Goal: Obtain resource: Download file/media

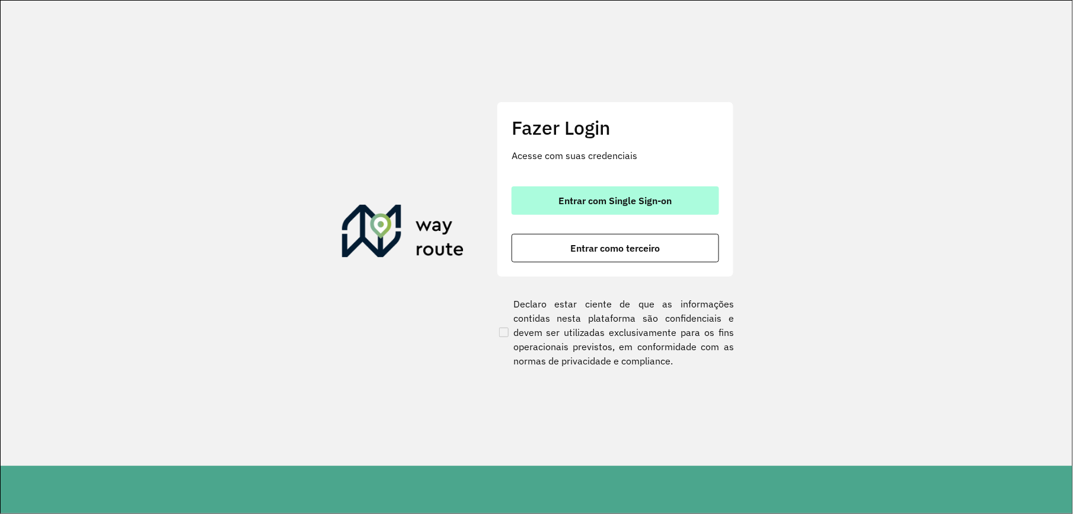
click at [619, 196] on span "Entrar com Single Sign-on" at bounding box center [615, 200] width 113 height 9
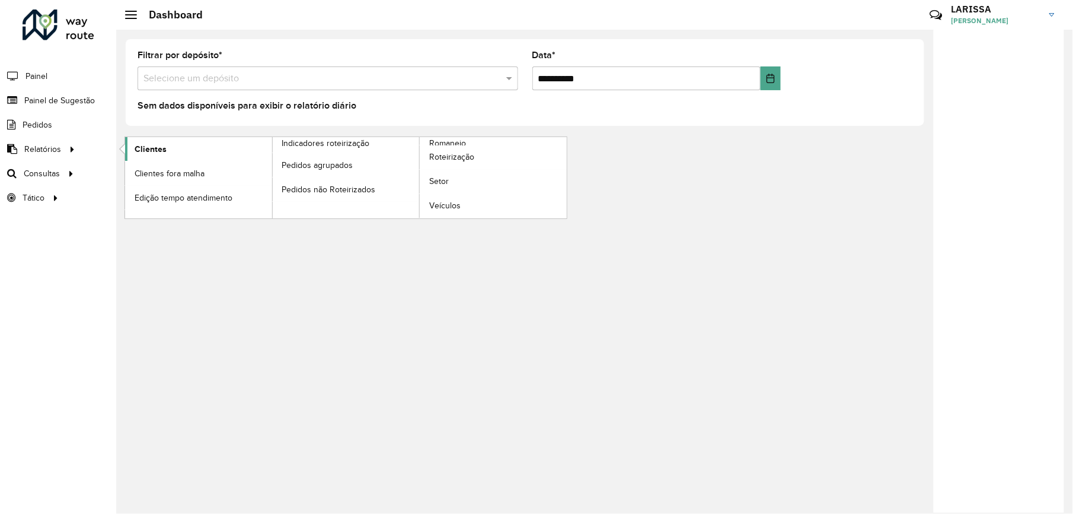
click at [167, 146] on link "Clientes" at bounding box center [198, 149] width 147 height 24
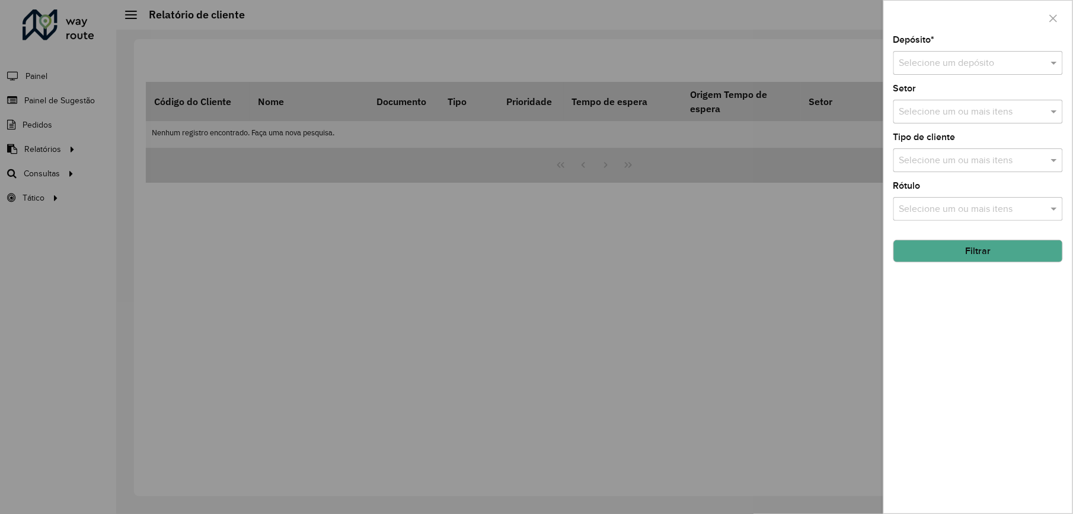
click at [955, 67] on input "text" at bounding box center [967, 63] width 134 height 14
click at [990, 111] on div "CDD Varginha" at bounding box center [979, 117] width 168 height 20
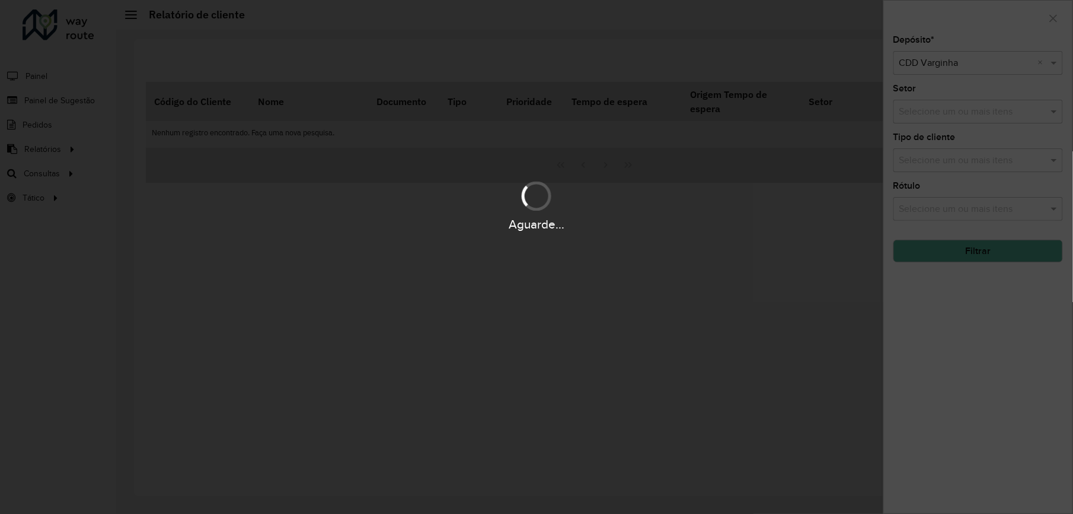
click at [990, 250] on div "Aguarde..." at bounding box center [536, 257] width 1073 height 514
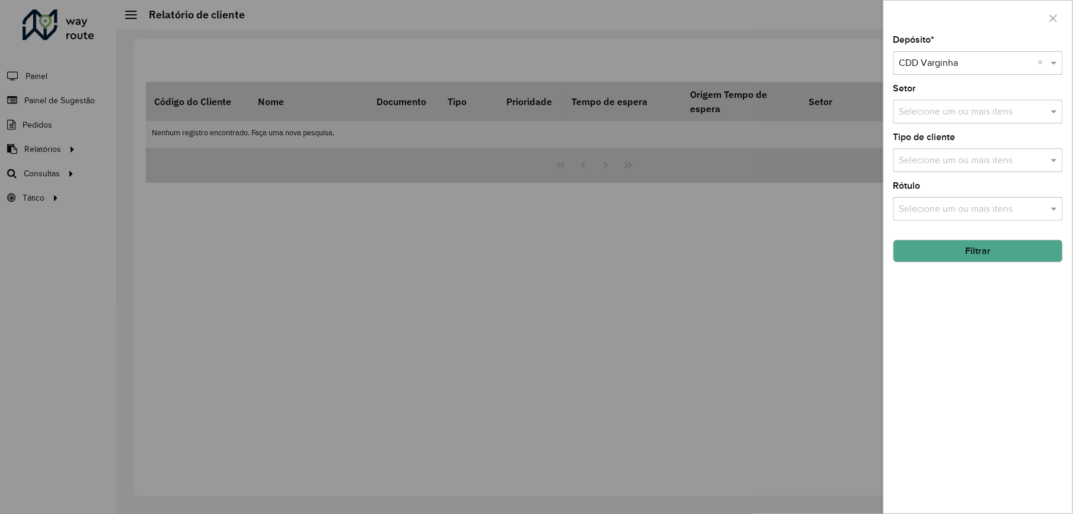
click at [990, 250] on button "Filtrar" at bounding box center [979, 251] width 170 height 23
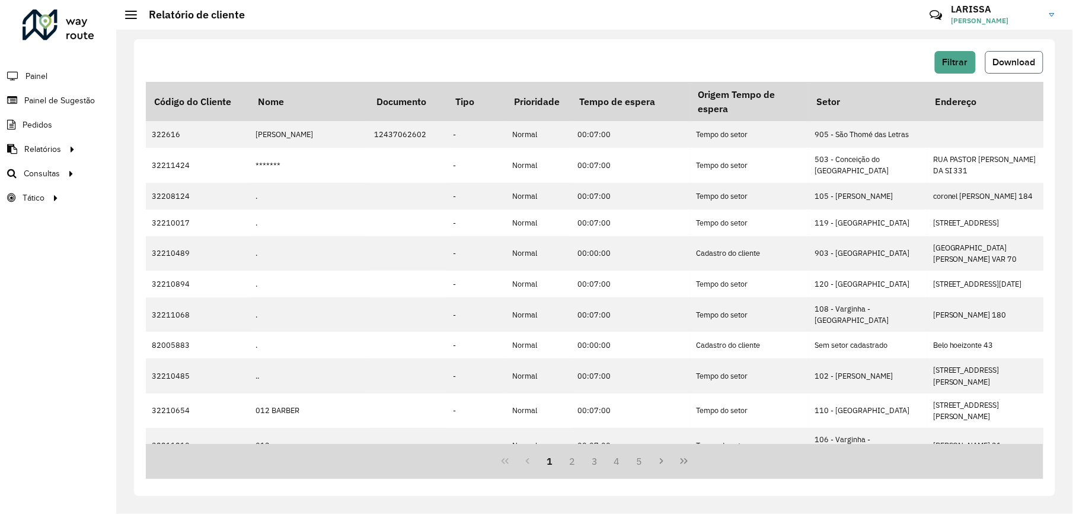
click at [999, 66] on span "Download" at bounding box center [1014, 62] width 43 height 10
